Goal: Task Accomplishment & Management: Complete application form

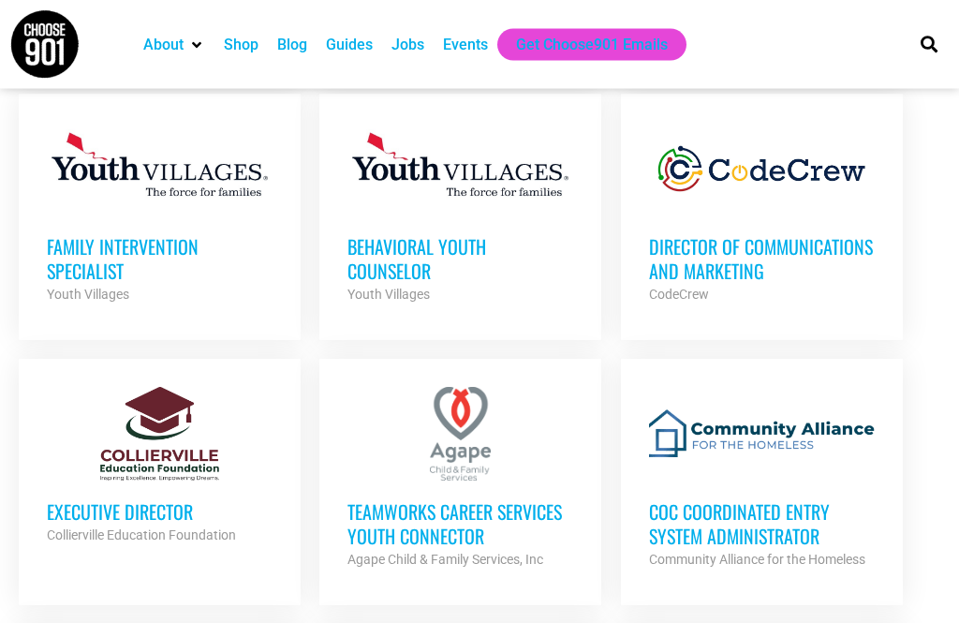
scroll to position [1361, 0]
click at [357, 499] on h3 "TeamWorks Career Services Youth Connector" at bounding box center [460, 523] width 226 height 49
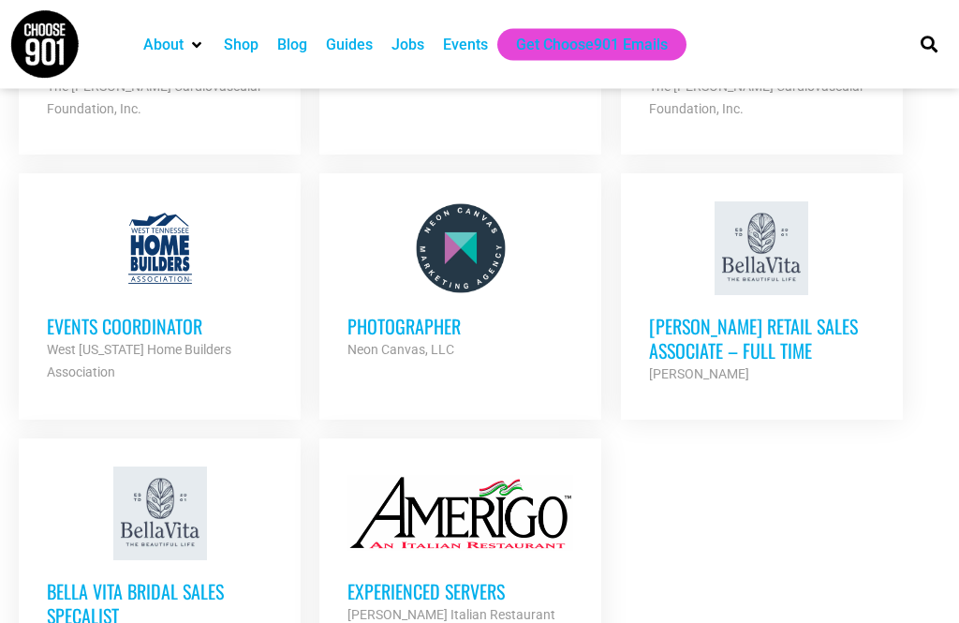
scroll to position [2099, 0]
click at [388, 579] on h3 "Experienced Servers" at bounding box center [460, 591] width 226 height 24
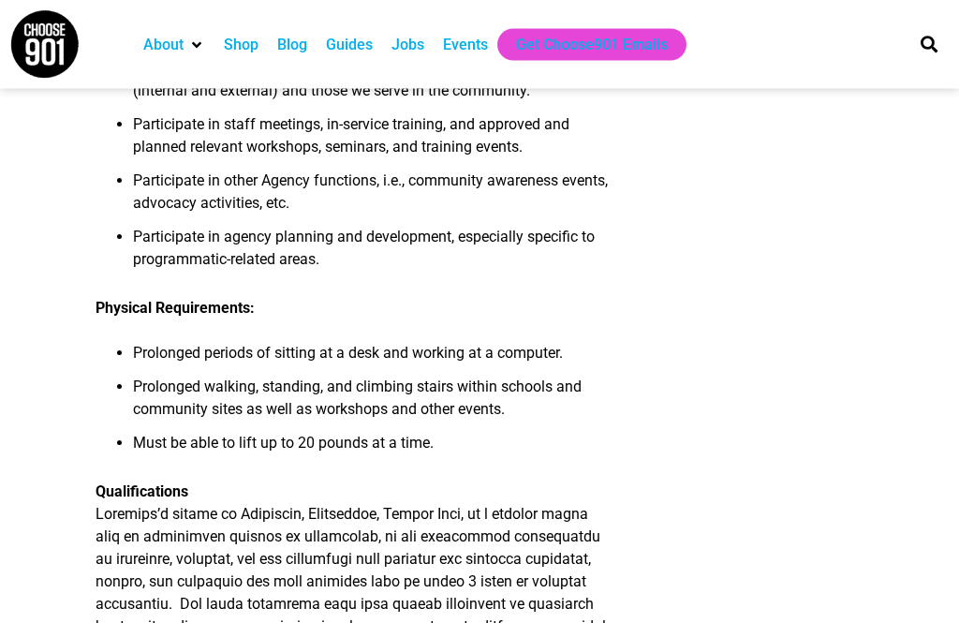
scroll to position [2341, 0]
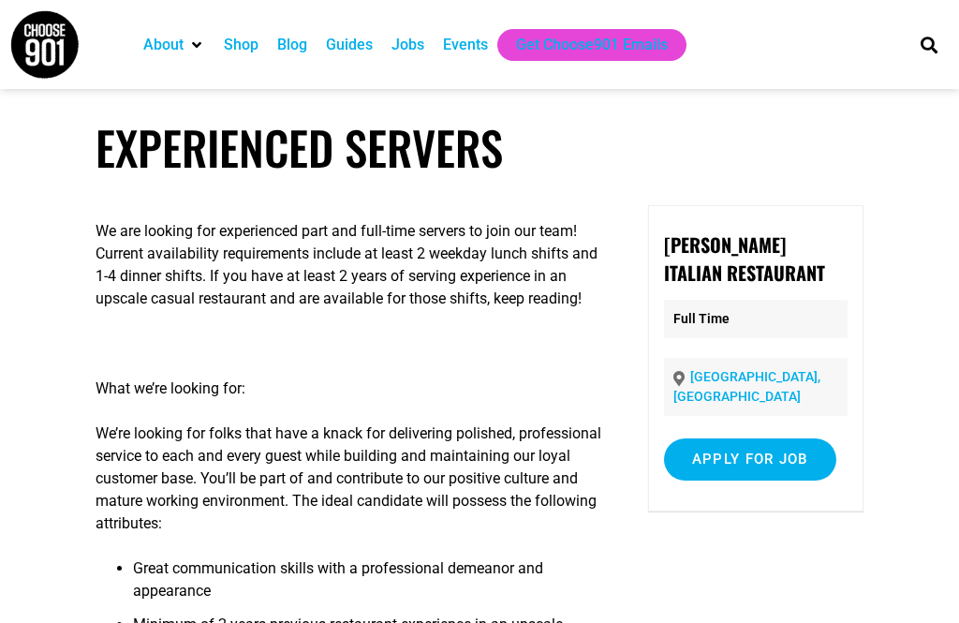
click at [795, 438] on input "Apply for job" at bounding box center [750, 459] width 172 height 42
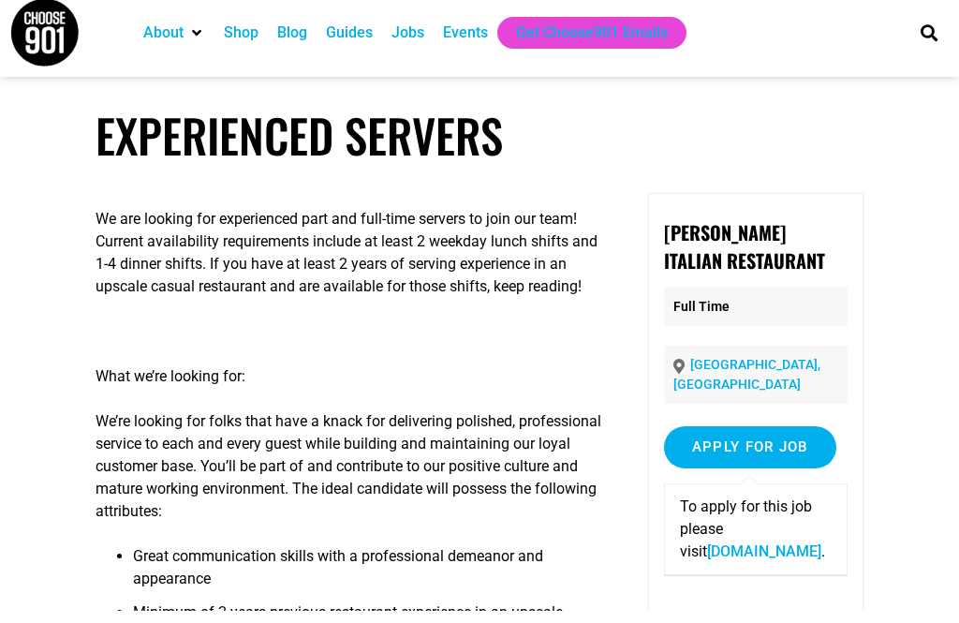
scroll to position [13, 0]
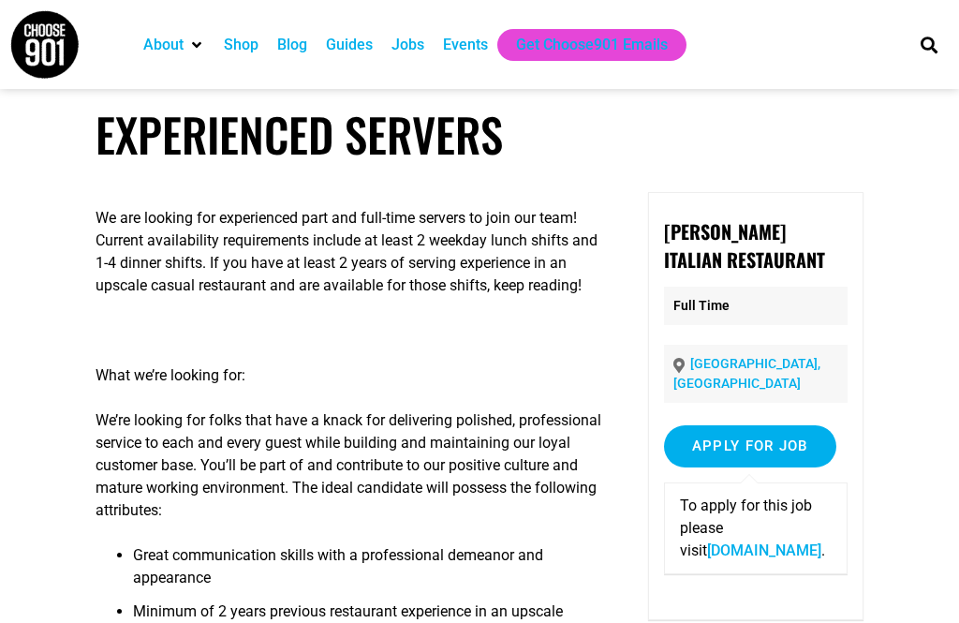
click at [785, 430] on input "Apply for job" at bounding box center [750, 446] width 172 height 42
click at [795, 425] on input "Apply for job" at bounding box center [750, 446] width 172 height 42
click at [782, 541] on link "4tophospitality.com" at bounding box center [764, 550] width 114 height 18
